Goal: Task Accomplishment & Management: Manage account settings

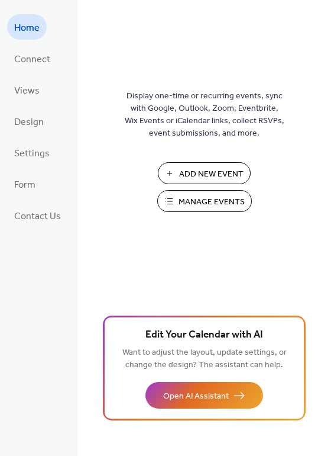
click at [209, 198] on span "Manage Events" at bounding box center [212, 202] width 66 height 12
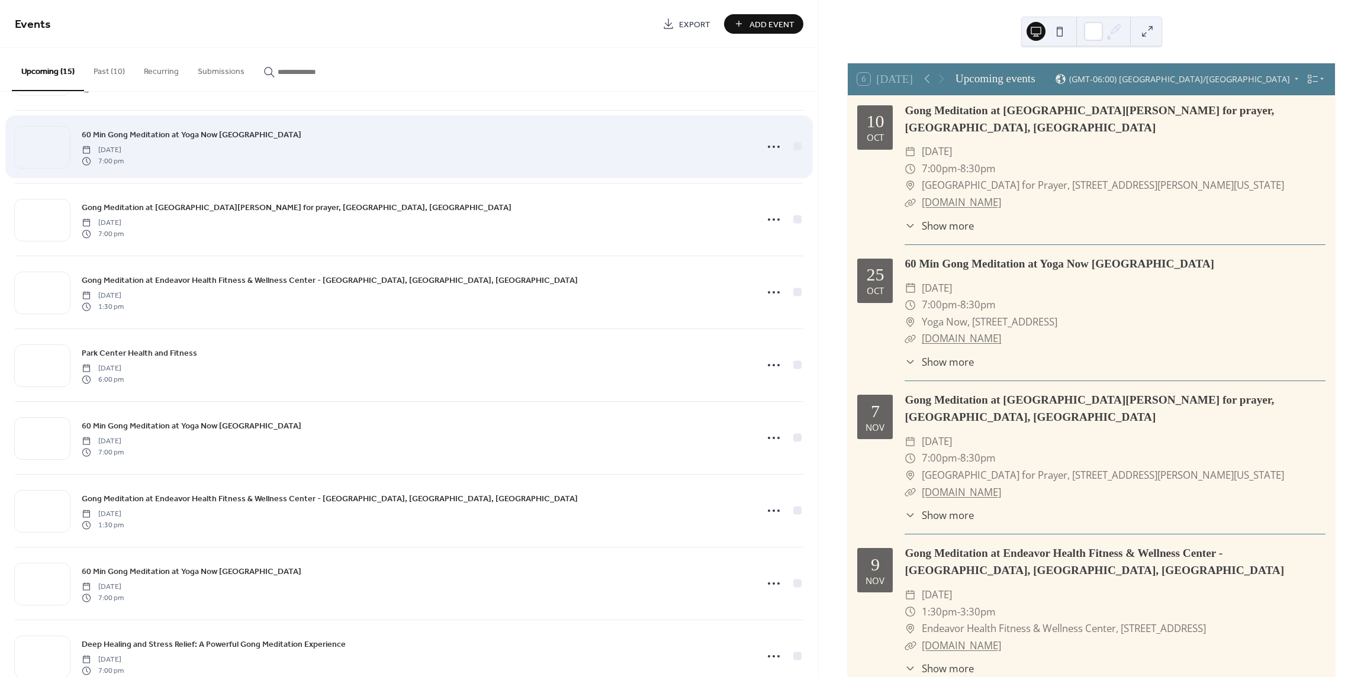
scroll to position [118, 0]
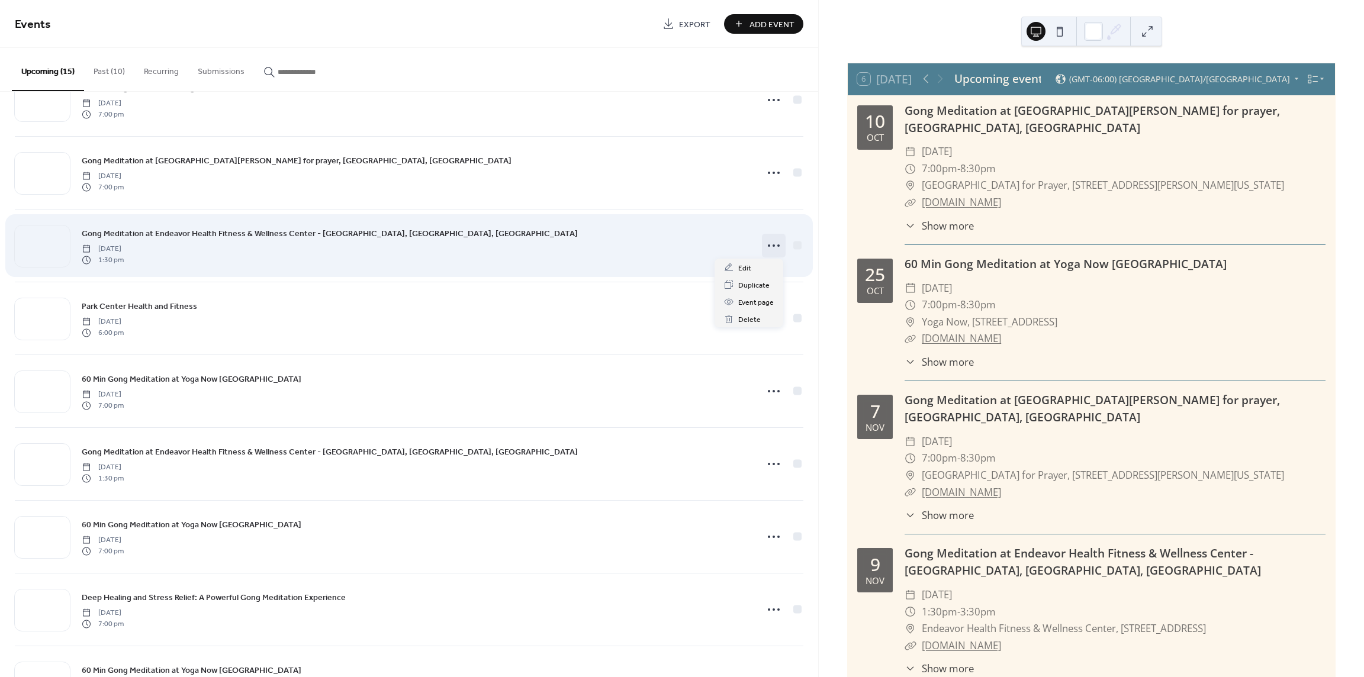
click at [770, 246] on icon at bounding box center [773, 245] width 19 height 19
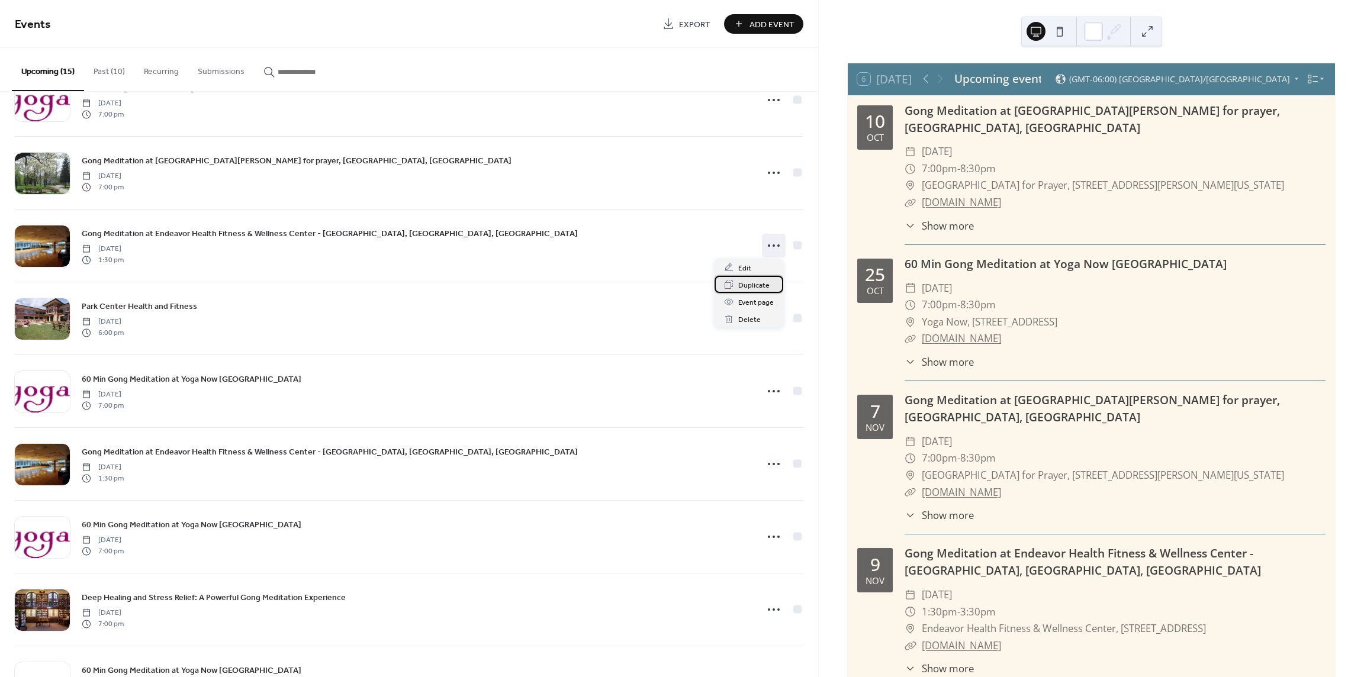
click at [754, 289] on span "Duplicate" at bounding box center [753, 285] width 31 height 12
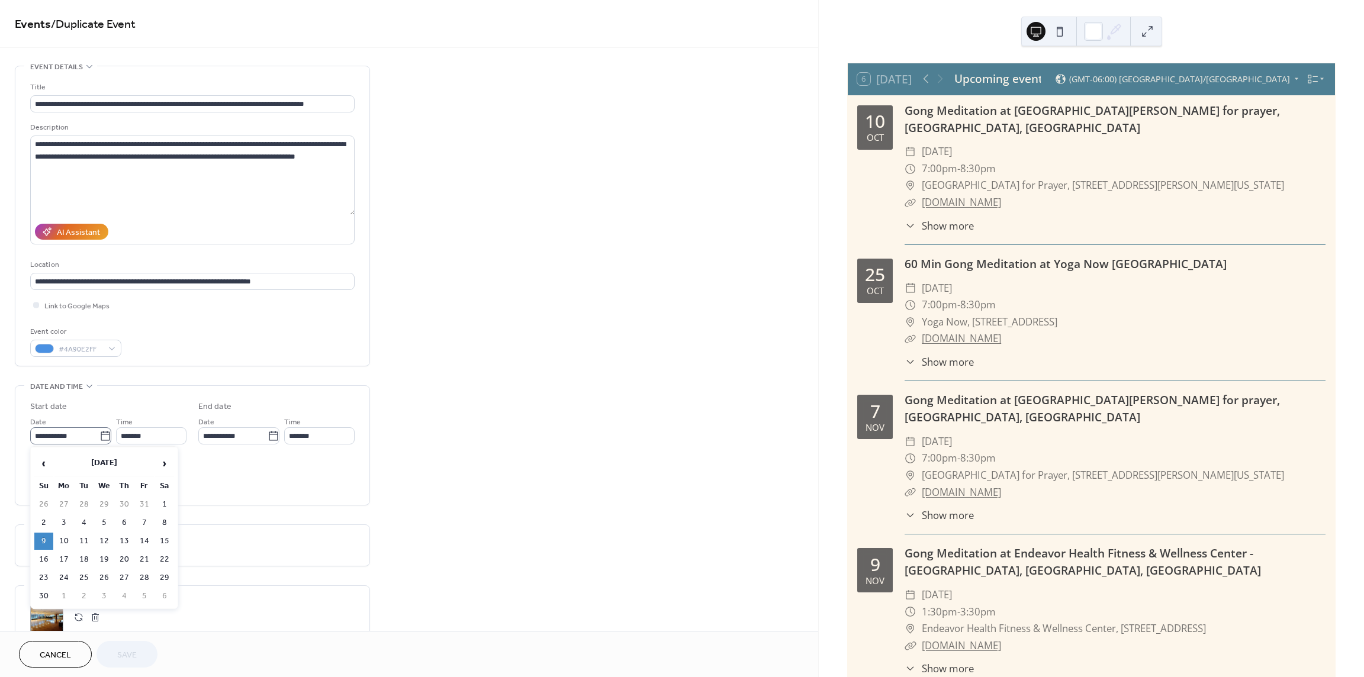
click at [99, 434] on icon at bounding box center [105, 436] width 12 height 12
click at [98, 434] on input "**********" at bounding box center [64, 435] width 69 height 17
click at [164, 466] on span "›" at bounding box center [165, 464] width 18 height 24
click at [41, 576] on td "25" at bounding box center [43, 577] width 19 height 17
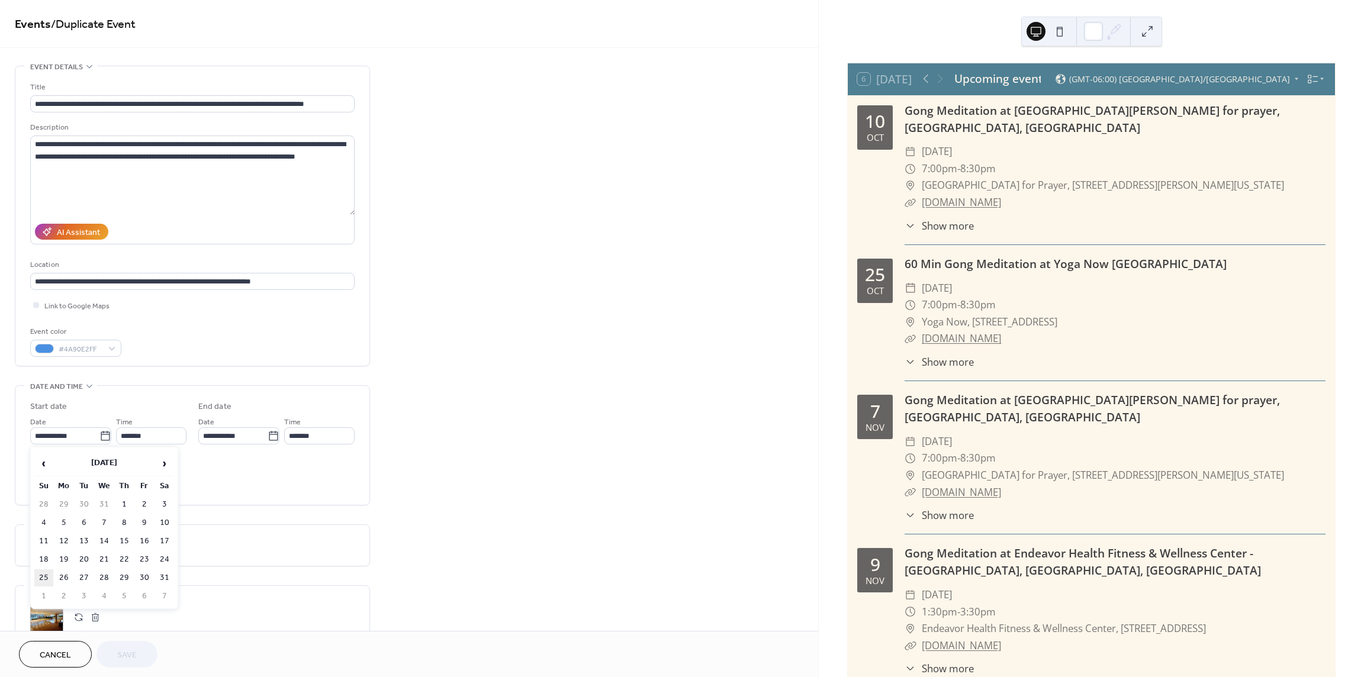
type input "**********"
click at [134, 653] on span "Save" at bounding box center [127, 655] width 20 height 12
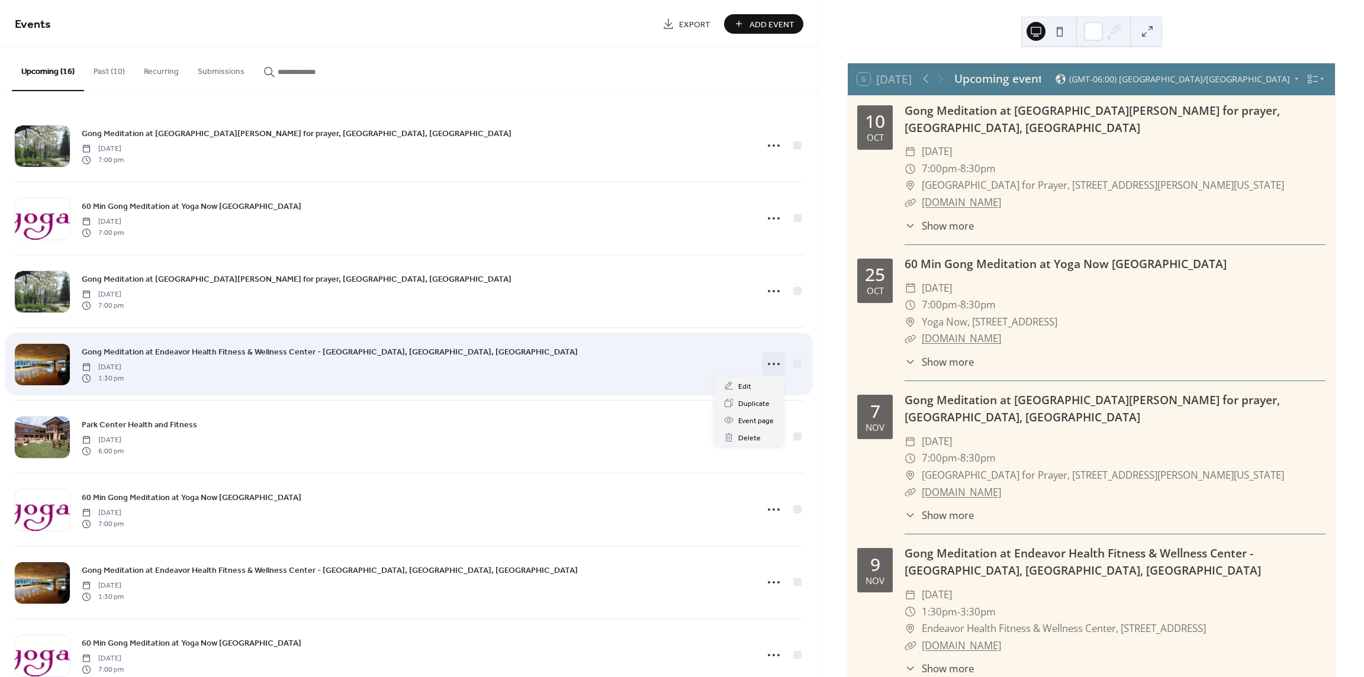
click at [766, 362] on icon at bounding box center [773, 363] width 19 height 19
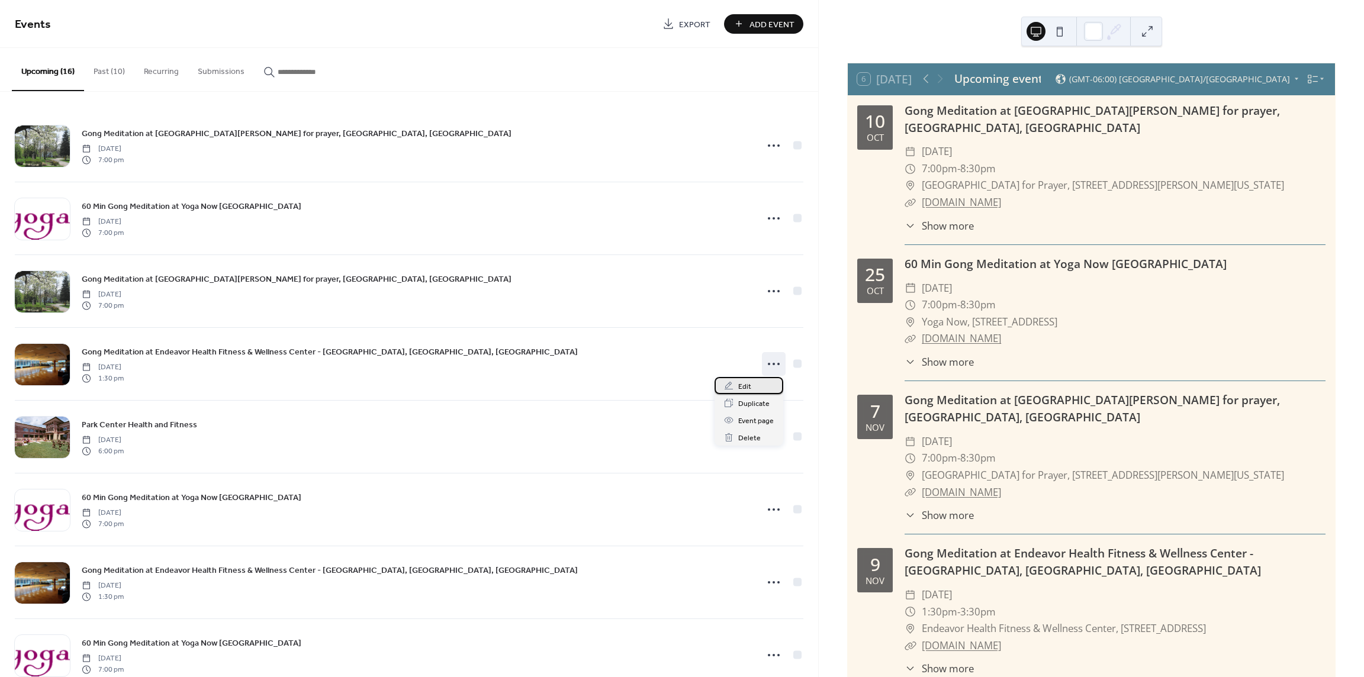
click at [746, 384] on span "Edit" at bounding box center [744, 387] width 13 height 12
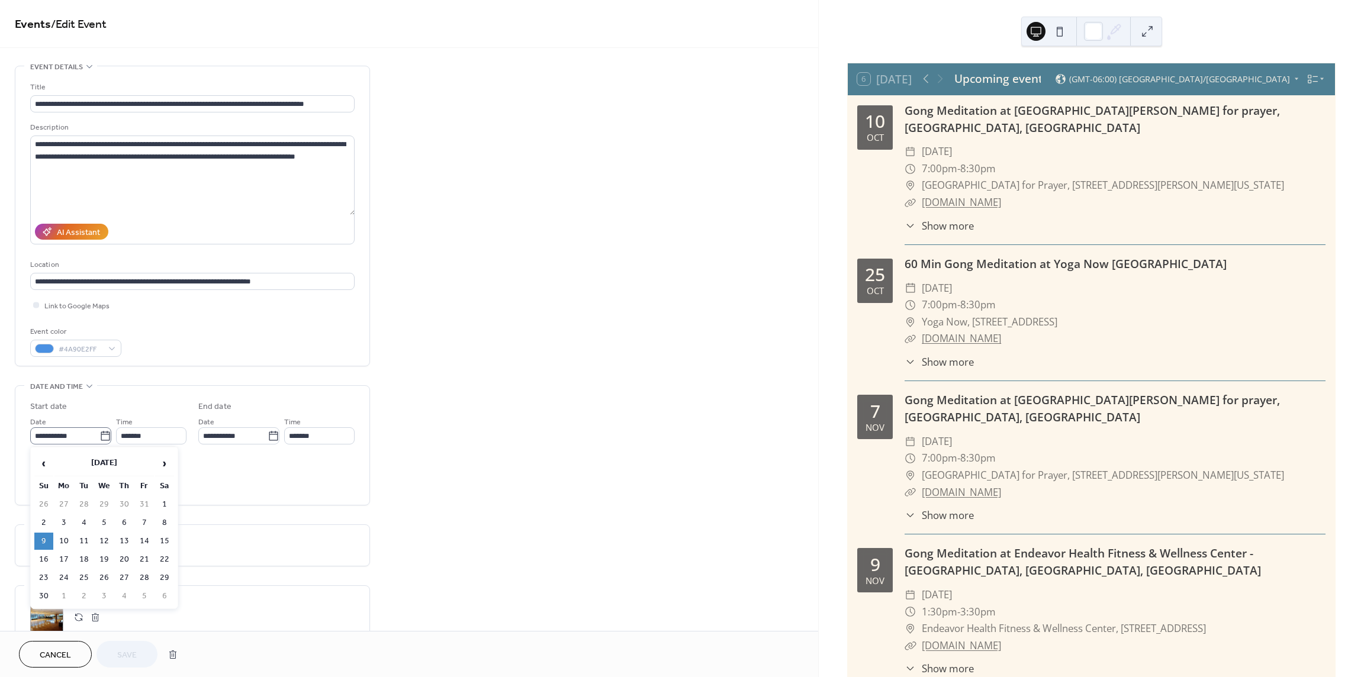
click at [101, 431] on icon at bounding box center [105, 435] width 9 height 9
click at [99, 431] on input "**********" at bounding box center [64, 435] width 69 height 17
click at [172, 466] on span "›" at bounding box center [165, 464] width 18 height 24
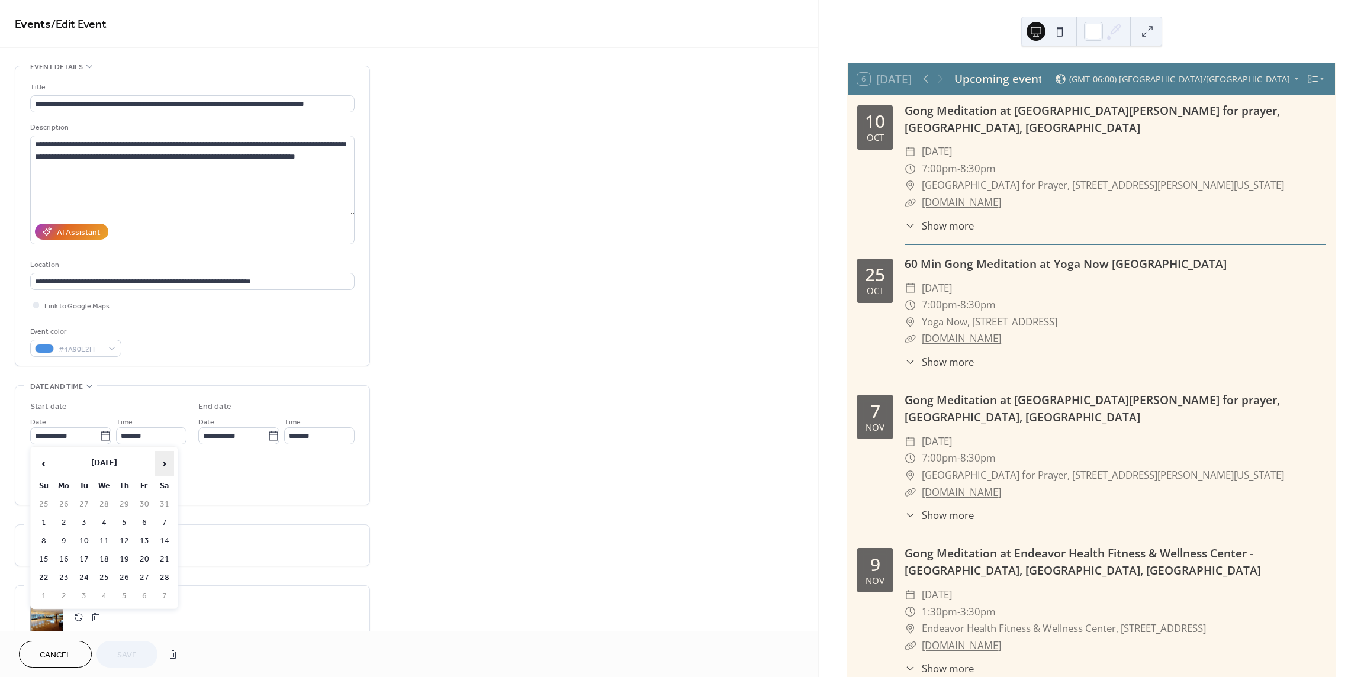
click at [172, 466] on span "›" at bounding box center [165, 464] width 18 height 24
click at [46, 556] on td "15" at bounding box center [43, 559] width 19 height 17
type input "**********"
drag, startPoint x: 127, startPoint y: 654, endPoint x: 133, endPoint y: 655, distance: 6.5
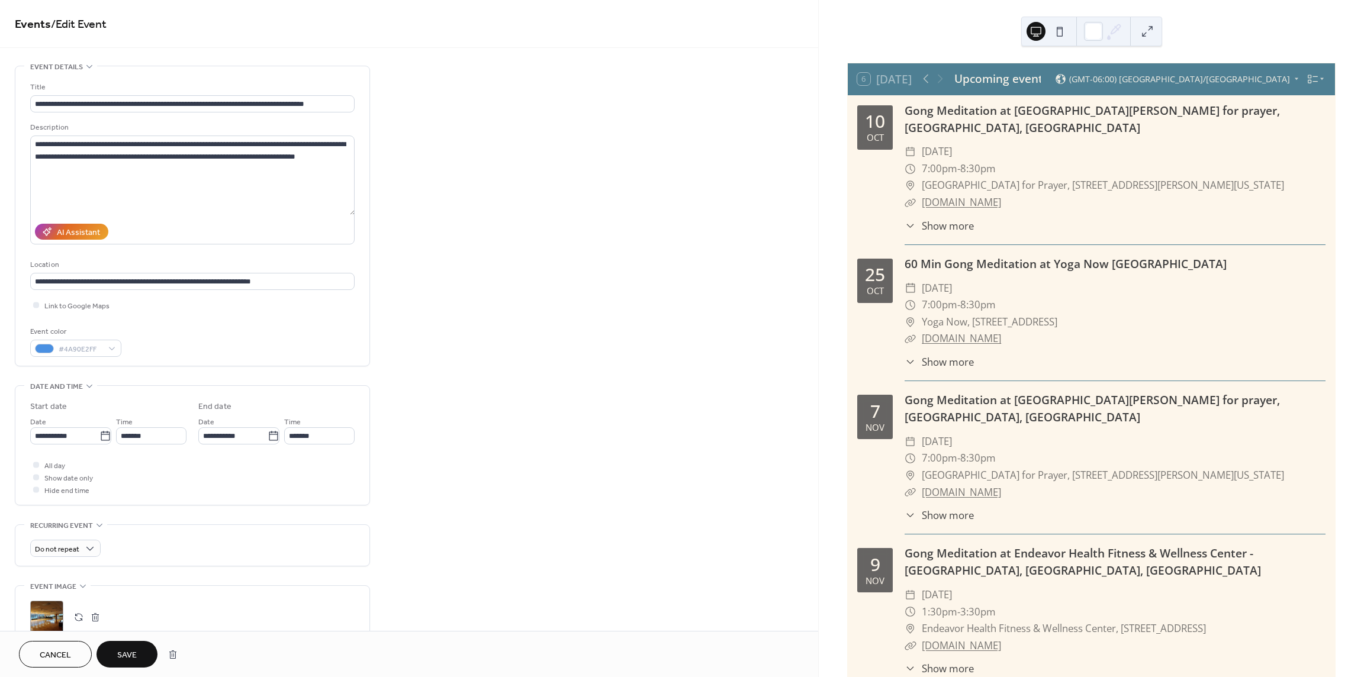
click at [127, 655] on span "Save" at bounding box center [127, 655] width 20 height 12
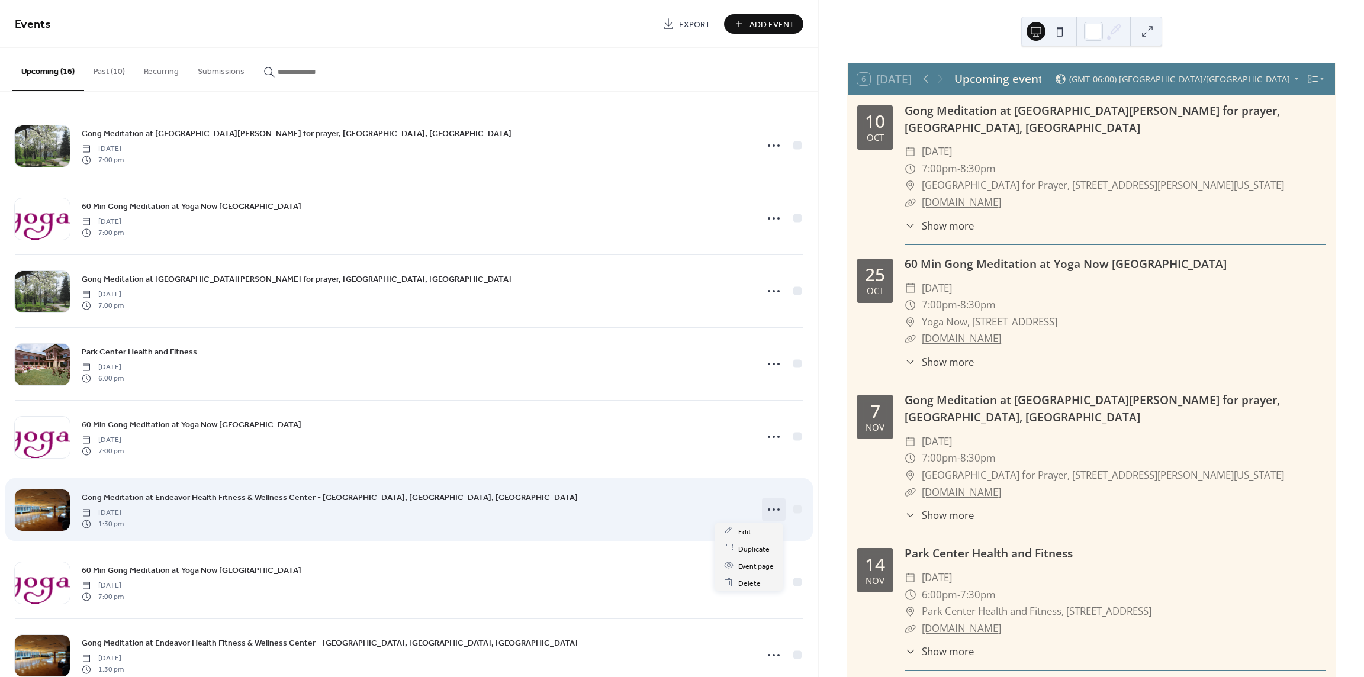
click at [767, 505] on icon at bounding box center [773, 509] width 19 height 19
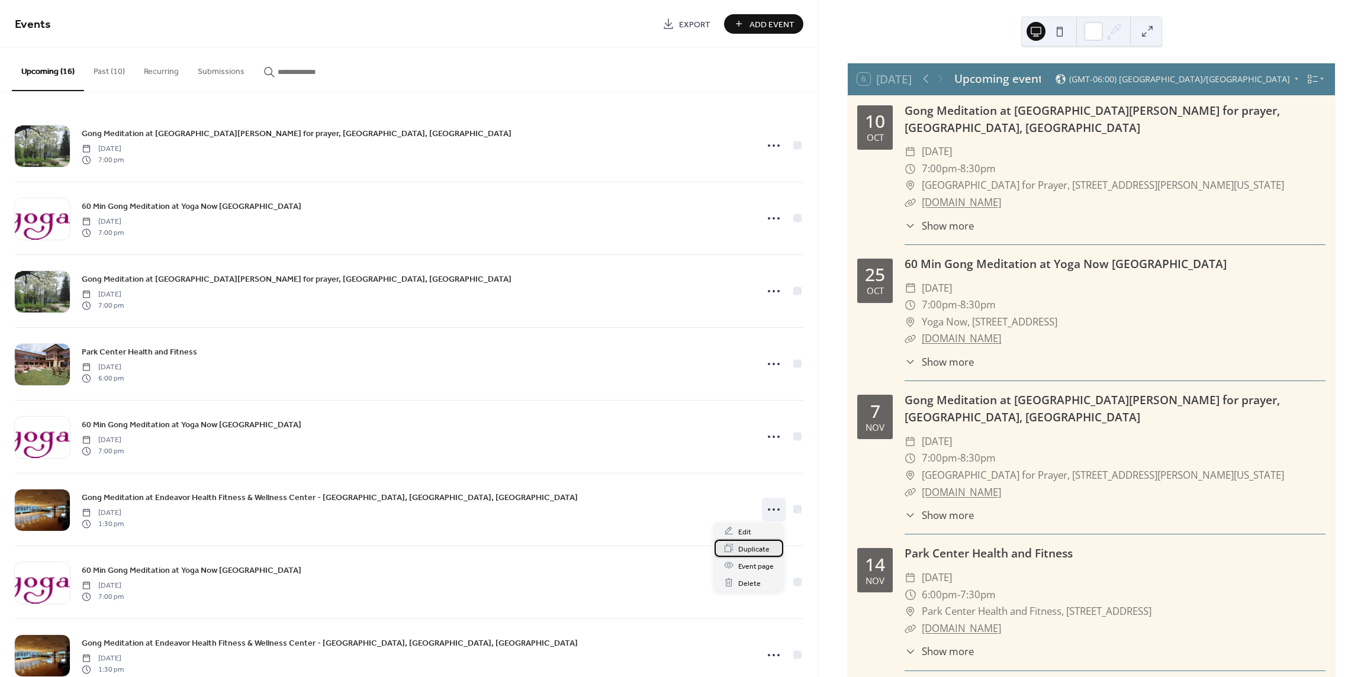
click at [758, 547] on span "Duplicate" at bounding box center [753, 549] width 31 height 12
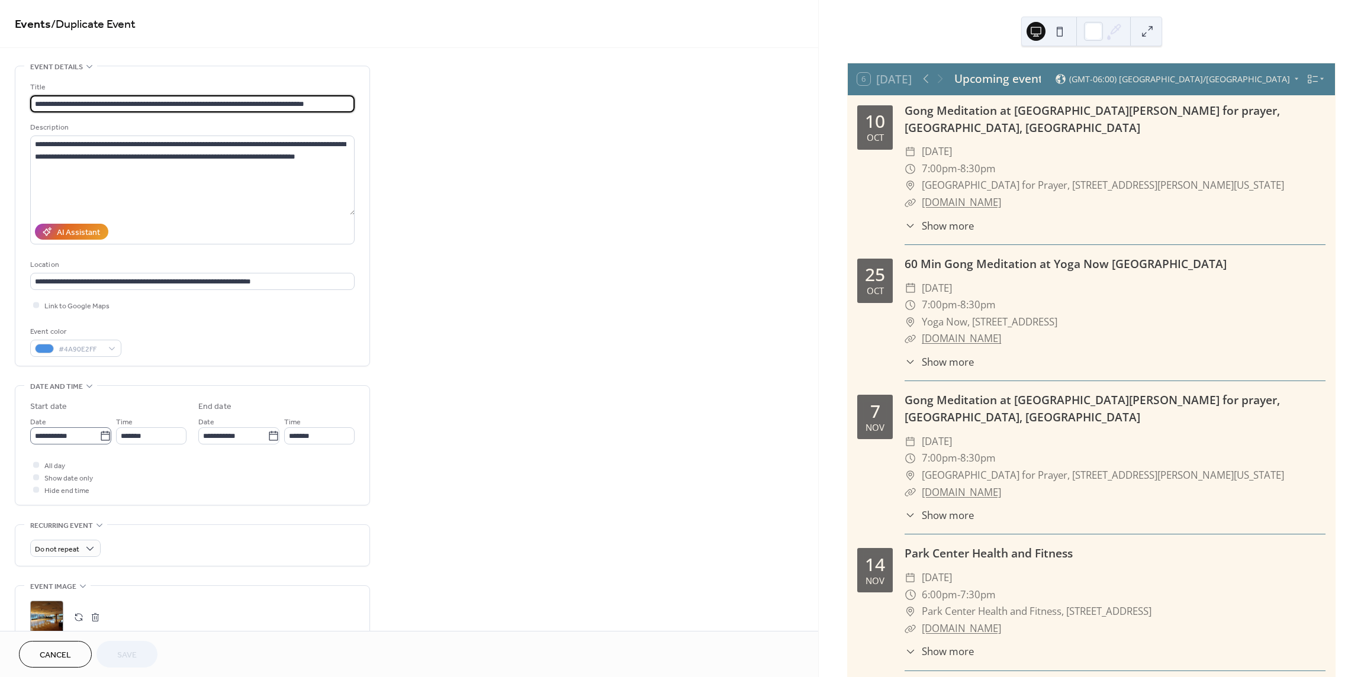
click at [104, 436] on icon at bounding box center [105, 436] width 12 height 12
click at [99, 436] on input "**********" at bounding box center [64, 435] width 69 height 17
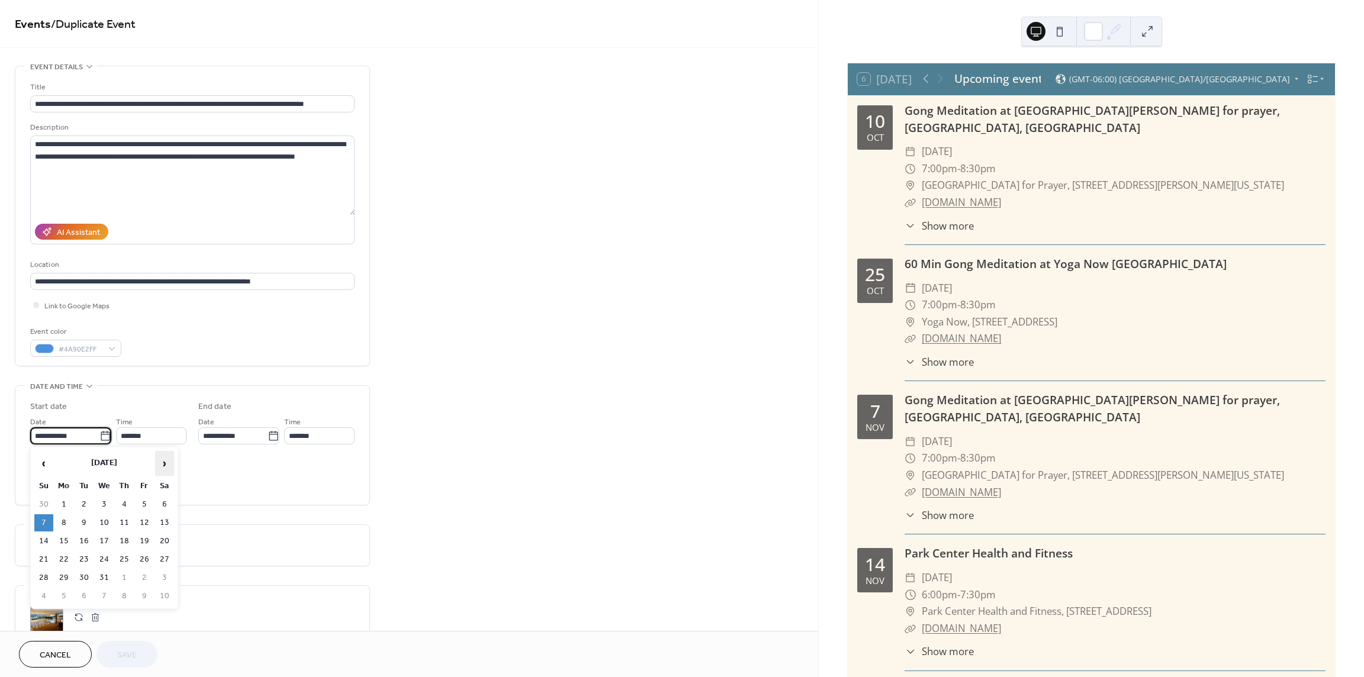
click at [165, 463] on span "›" at bounding box center [165, 464] width 18 height 24
click at [164, 463] on span "›" at bounding box center [165, 464] width 18 height 24
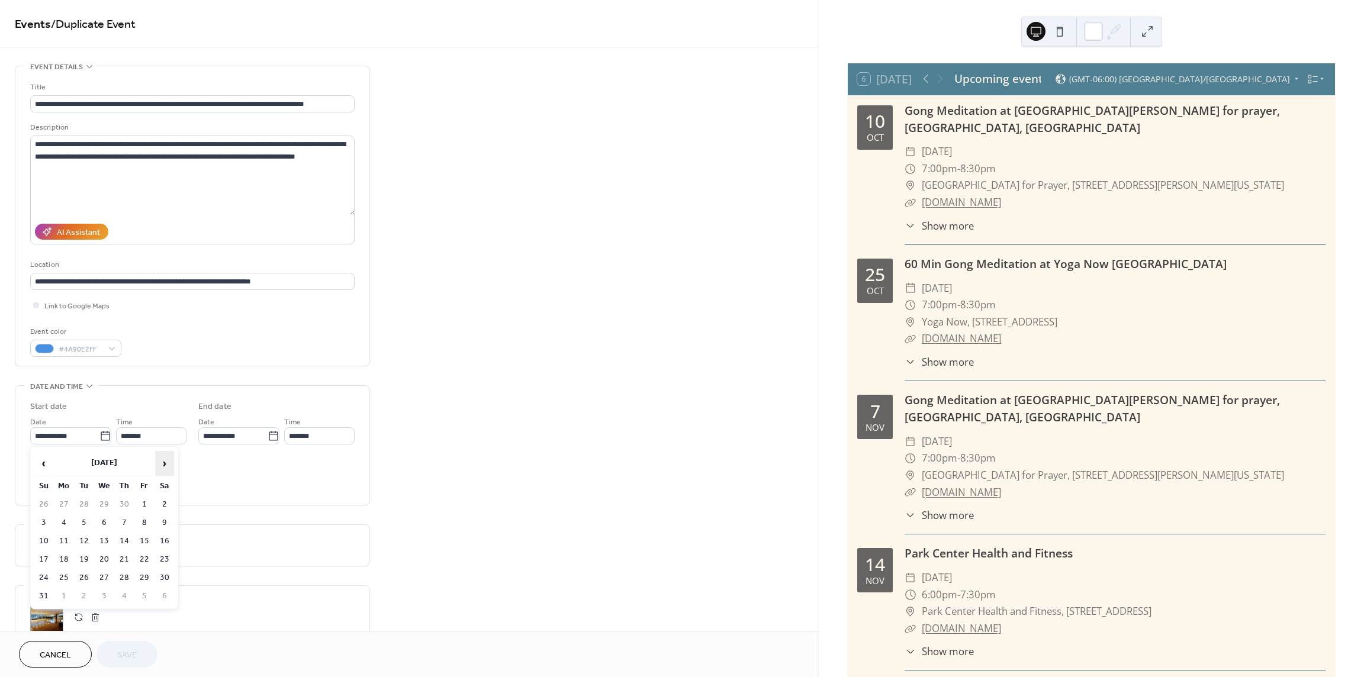
click at [164, 463] on span "›" at bounding box center [165, 464] width 18 height 24
click at [163, 463] on span "›" at bounding box center [165, 464] width 18 height 24
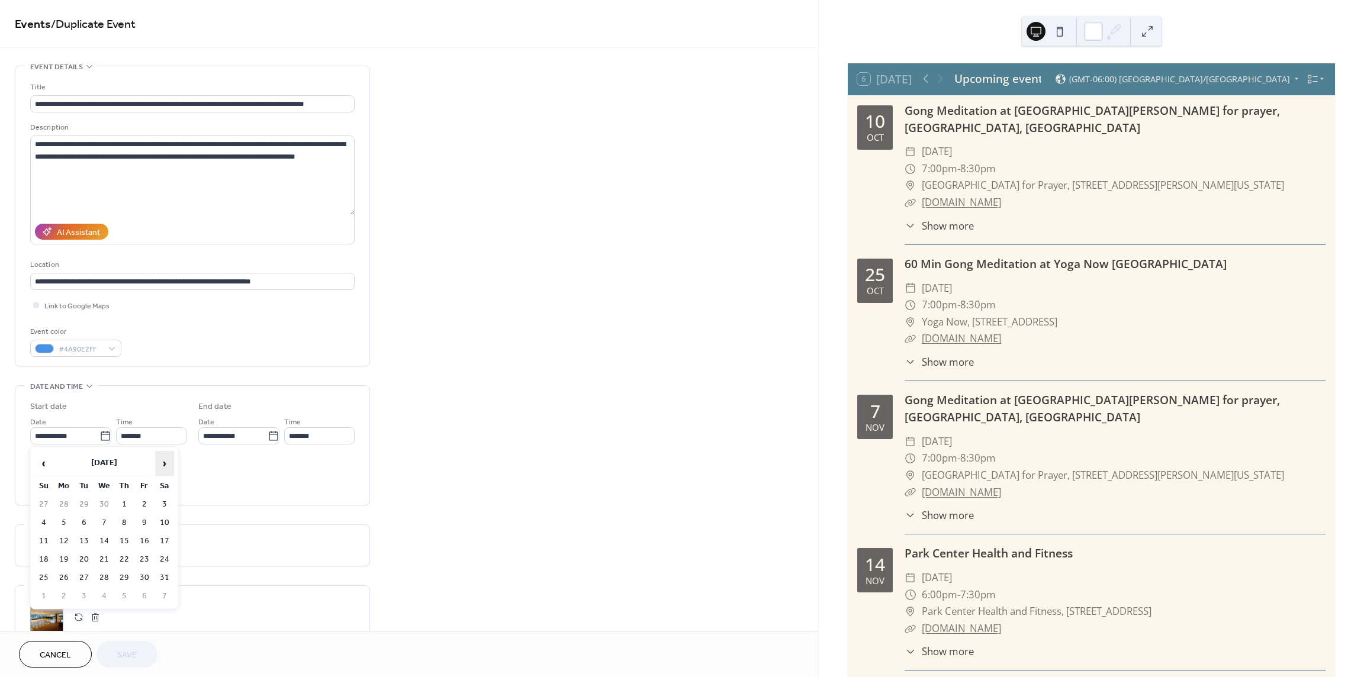
click at [162, 462] on span "›" at bounding box center [165, 464] width 18 height 24
click at [39, 463] on span "‹" at bounding box center [44, 464] width 18 height 24
click at [45, 524] on td "4" at bounding box center [43, 522] width 19 height 17
type input "**********"
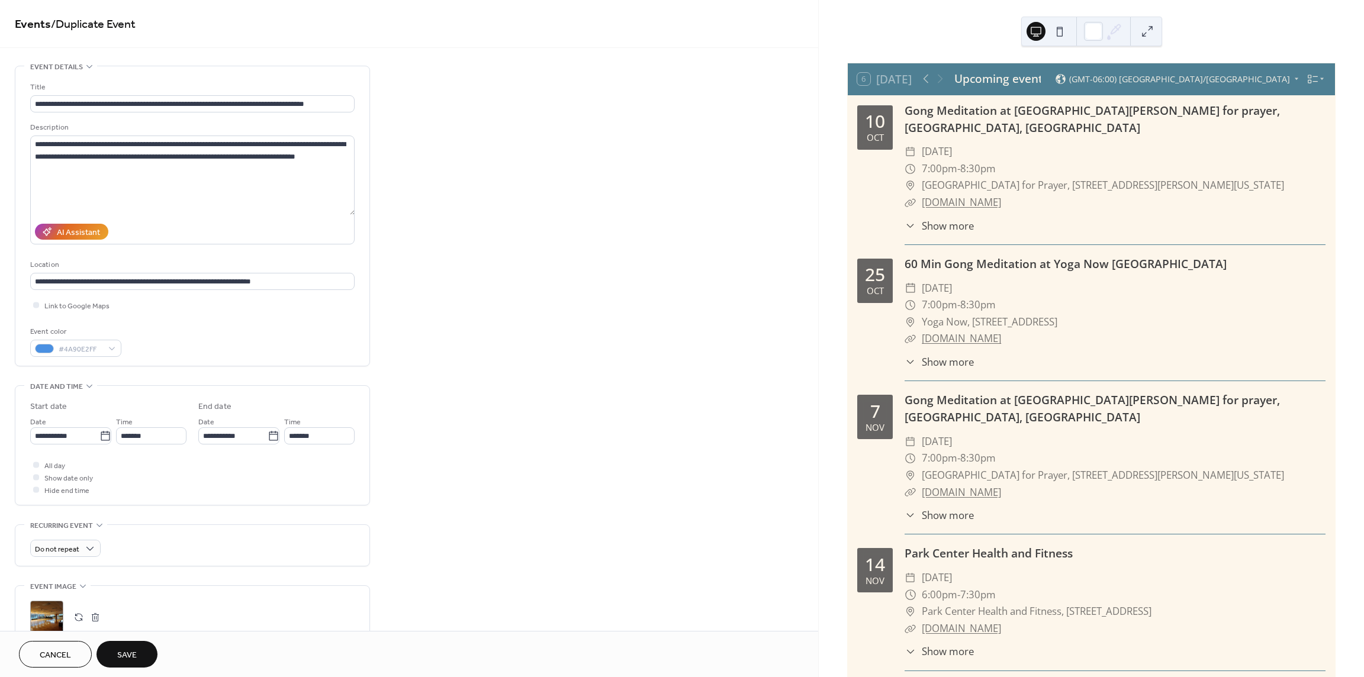
click at [133, 655] on span "Save" at bounding box center [127, 655] width 20 height 12
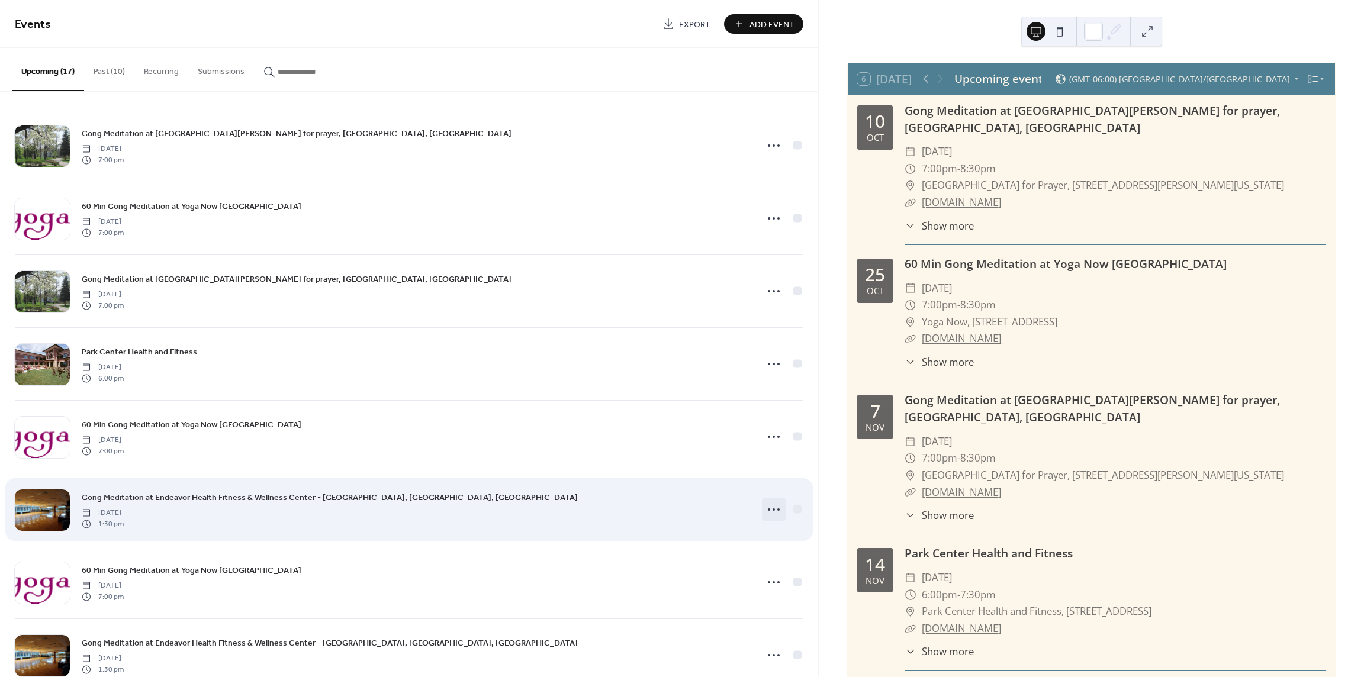
click at [771, 505] on icon at bounding box center [773, 509] width 19 height 19
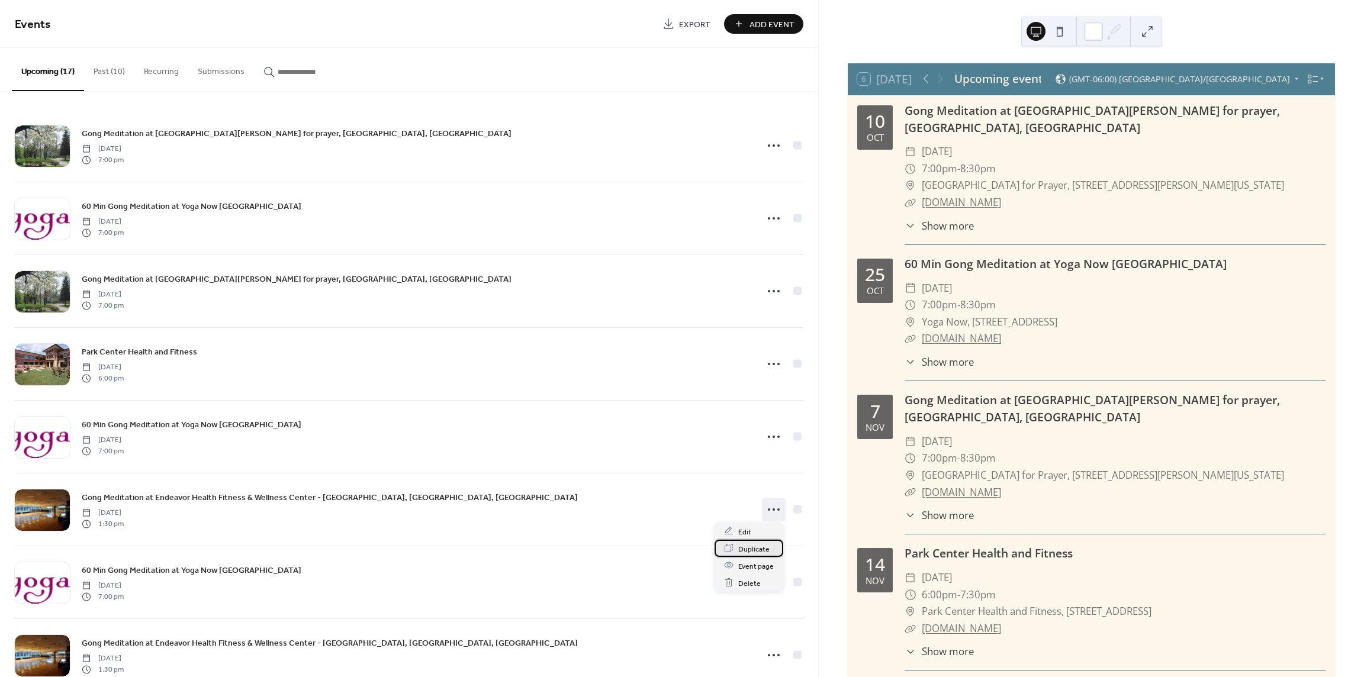
click at [746, 548] on span "Duplicate" at bounding box center [753, 549] width 31 height 12
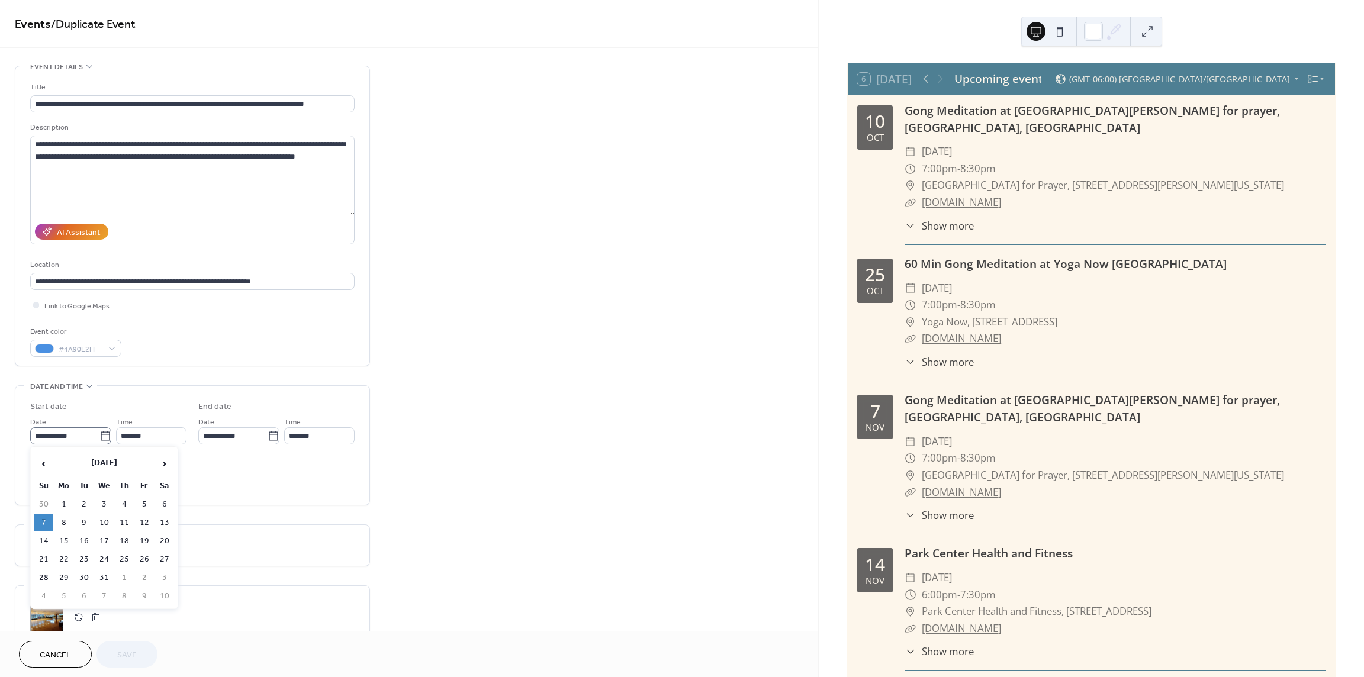
click at [102, 437] on icon at bounding box center [105, 436] width 12 height 12
click at [99, 437] on input "**********" at bounding box center [64, 435] width 69 height 17
click at [167, 462] on span "›" at bounding box center [165, 464] width 18 height 24
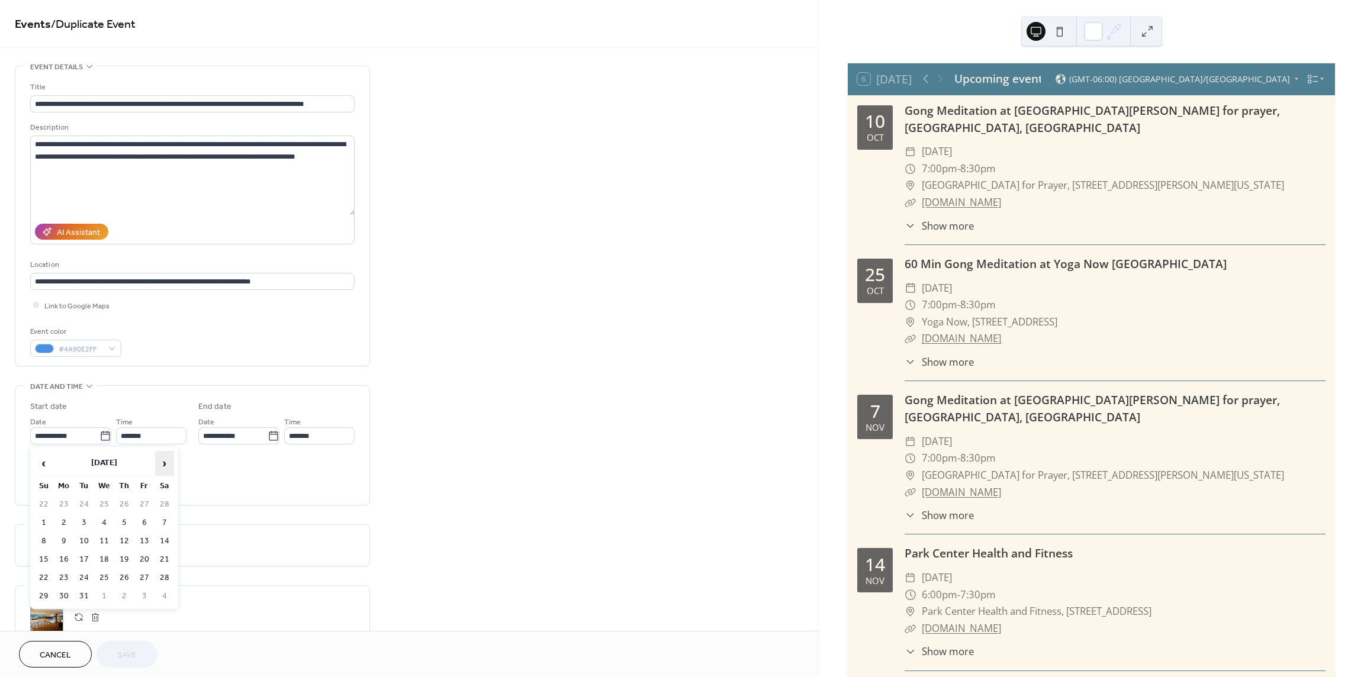
click at [167, 462] on span "›" at bounding box center [165, 464] width 18 height 24
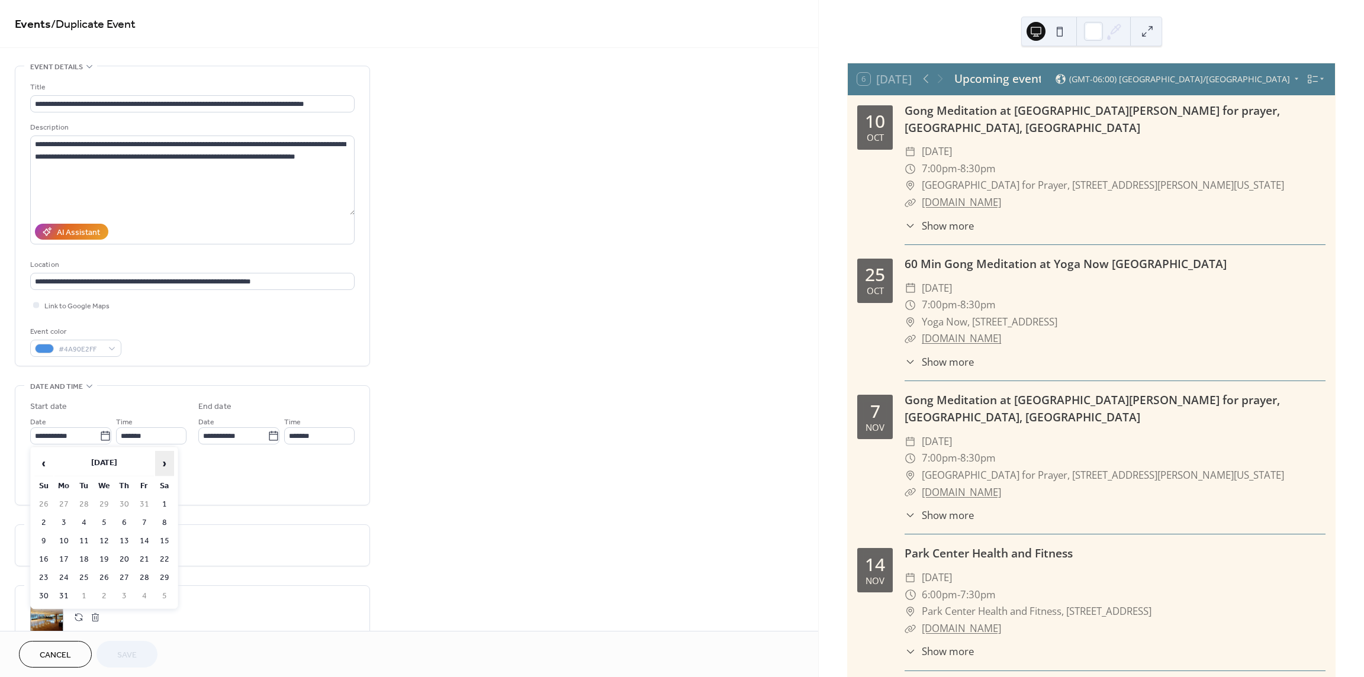
click at [167, 462] on span "›" at bounding box center [165, 464] width 18 height 24
click at [43, 524] on td "6" at bounding box center [43, 522] width 19 height 17
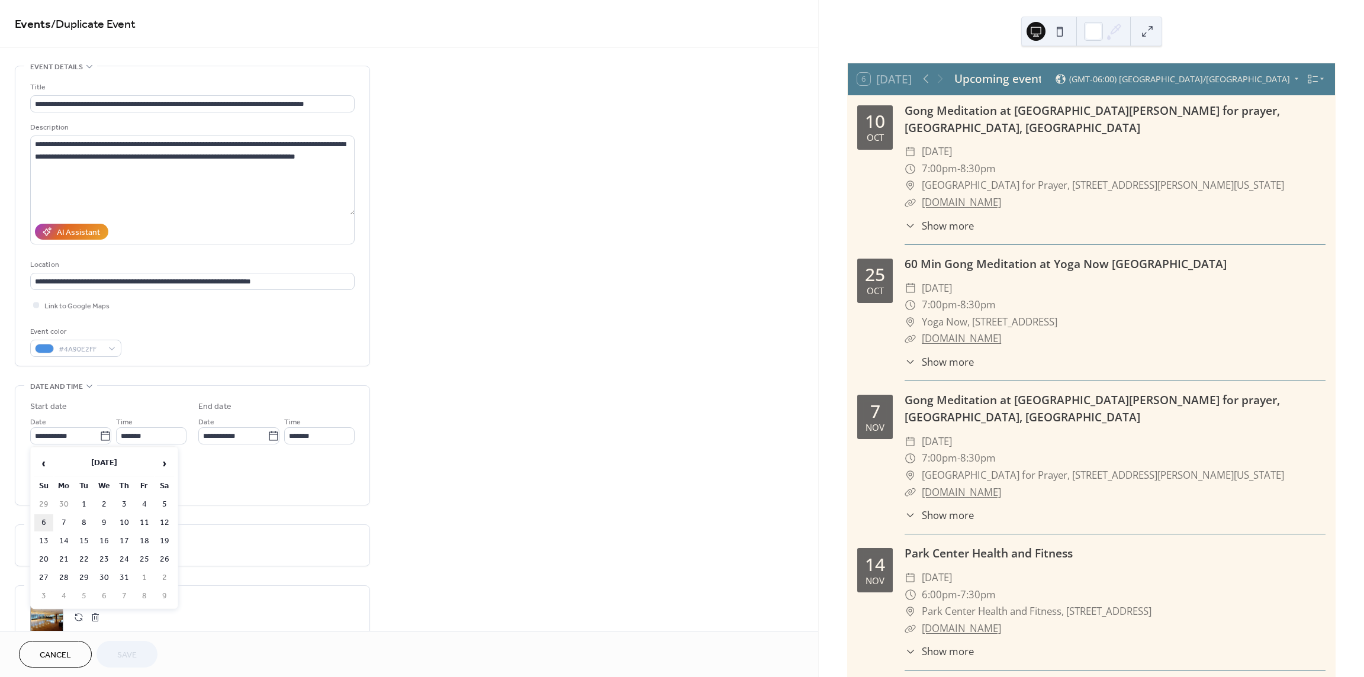
type input "**********"
click at [125, 658] on span "Save" at bounding box center [127, 655] width 20 height 12
